Goal: Download file/media

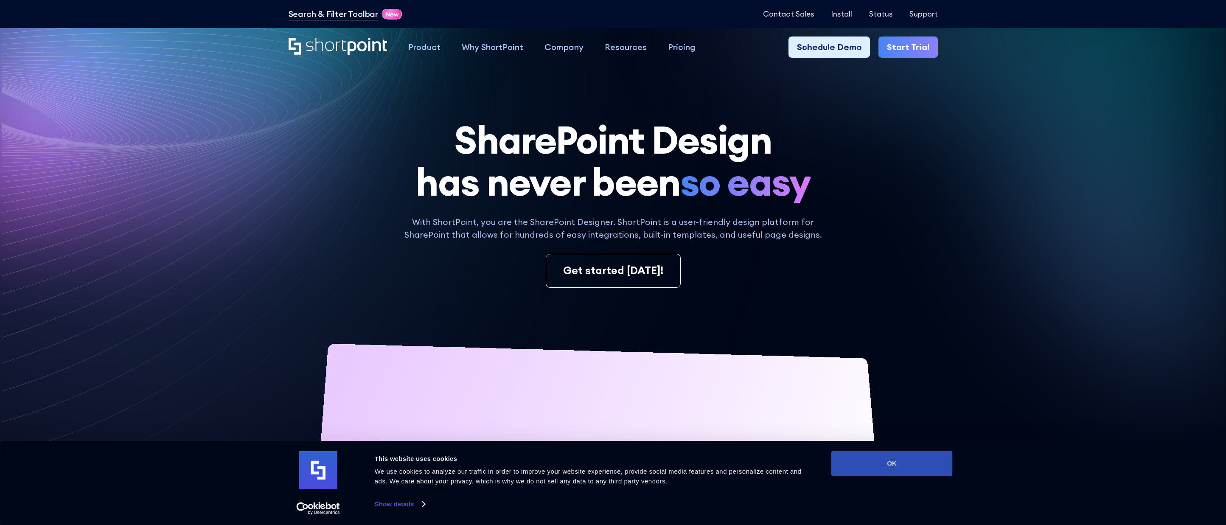
click at [889, 460] on button "OK" at bounding box center [891, 463] width 121 height 25
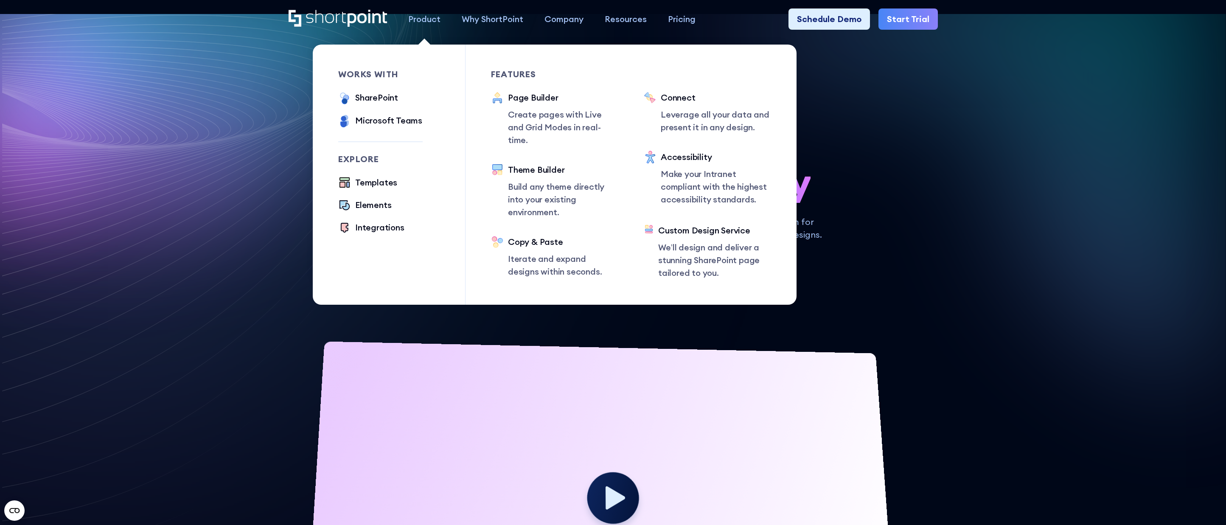
click at [421, 13] on div "Product" at bounding box center [424, 19] width 32 height 13
click at [367, 93] on div "SharePoint" at bounding box center [376, 97] width 43 height 13
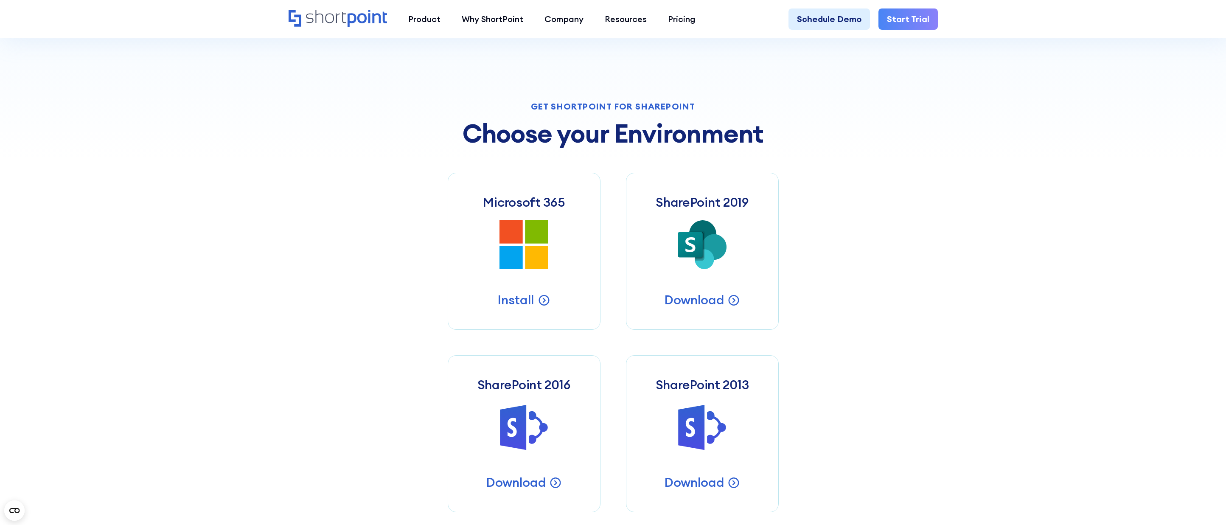
scroll to position [406, 0]
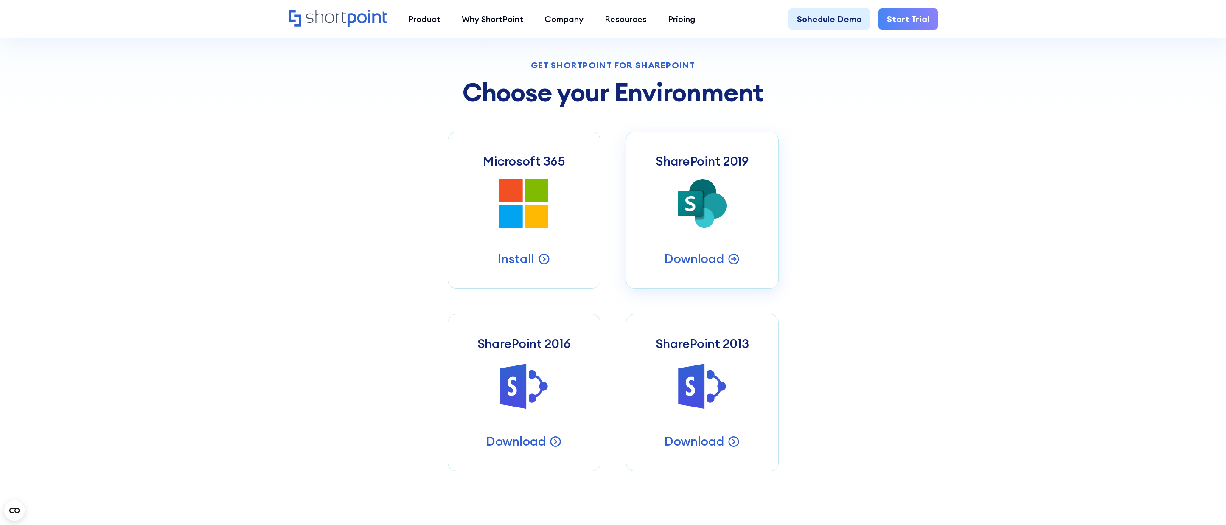
click at [693, 214] on icon at bounding box center [690, 203] width 25 height 25
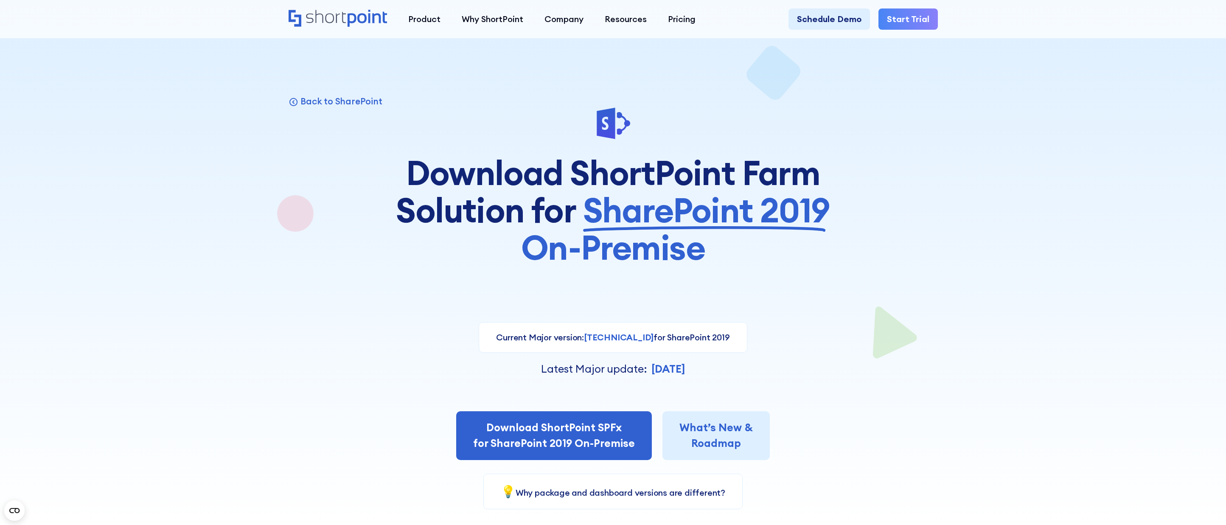
click at [356, 20] on icon "Home" at bounding box center [338, 18] width 99 height 17
